Goal: Navigation & Orientation: Find specific page/section

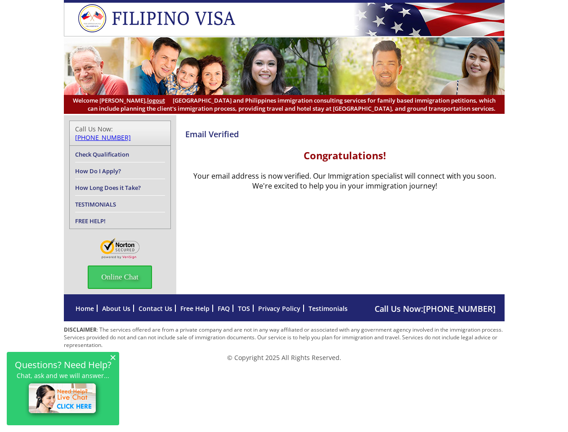
click at [120, 269] on span "Online Chat" at bounding box center [120, 276] width 64 height 23
click at [113, 357] on span "×" at bounding box center [113, 357] width 6 height 8
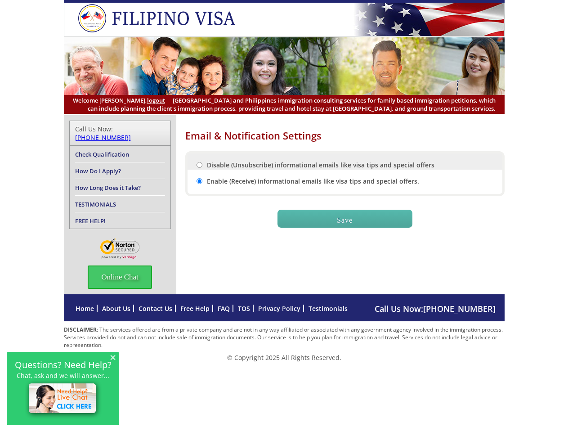
click at [120, 269] on span "Online Chat" at bounding box center [120, 276] width 64 height 23
click at [113, 357] on span "×" at bounding box center [113, 357] width 6 height 8
